Goal: Task Accomplishment & Management: Manage account settings

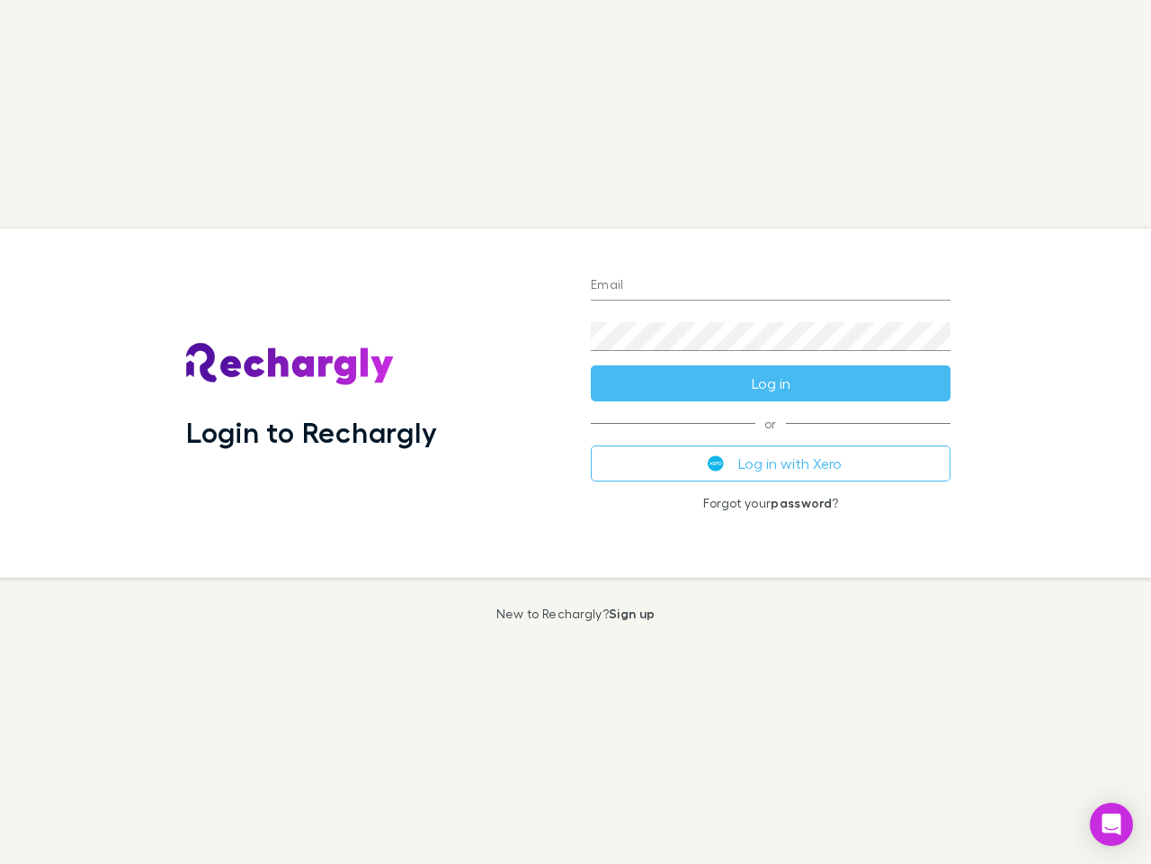
click at [576, 432] on div "Login to Rechargly" at bounding box center [374, 402] width 405 height 349
click at [771, 286] on input "Email" at bounding box center [771, 286] width 360 height 29
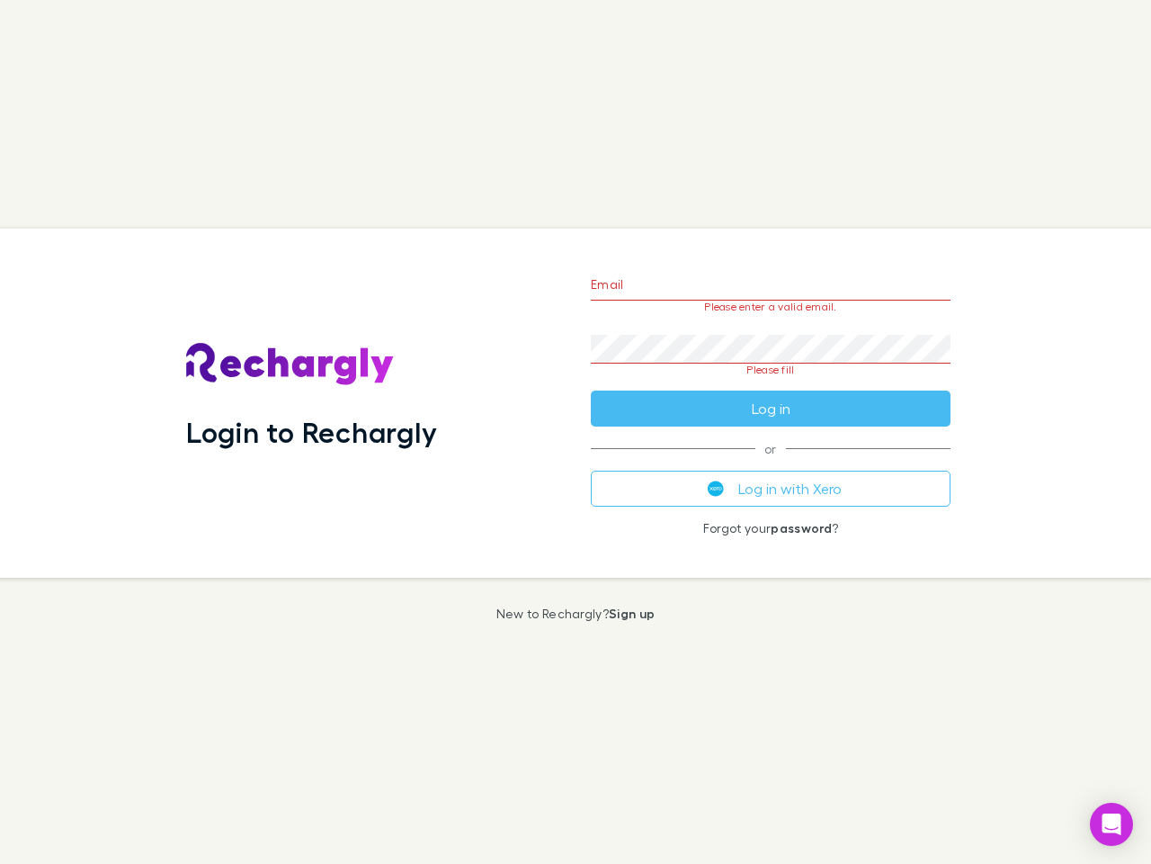
click at [771, 383] on form "Email Please enter a valid email. Password Please fill Log in" at bounding box center [771, 341] width 360 height 169
click at [771, 463] on div "Email Please enter a valid email. Password Please fill Log in or Log in with Xe…" at bounding box center [771, 402] width 389 height 349
click at [1112, 824] on icon "Open Intercom Messenger" at bounding box center [1112, 824] width 19 height 22
